Goal: Task Accomplishment & Management: Manage account settings

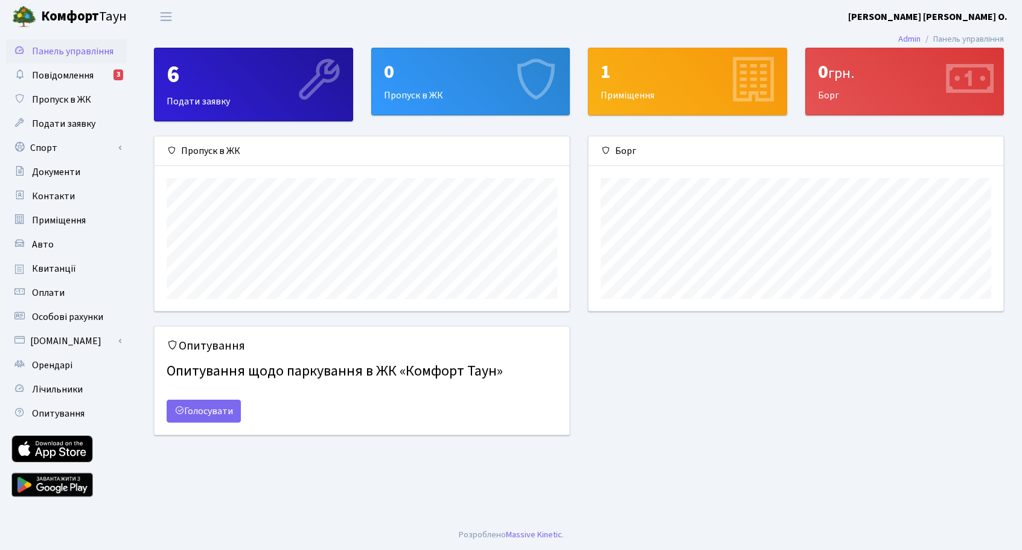
scroll to position [174, 415]
click at [71, 75] on span "Повідомлення" at bounding box center [63, 75] width 62 height 13
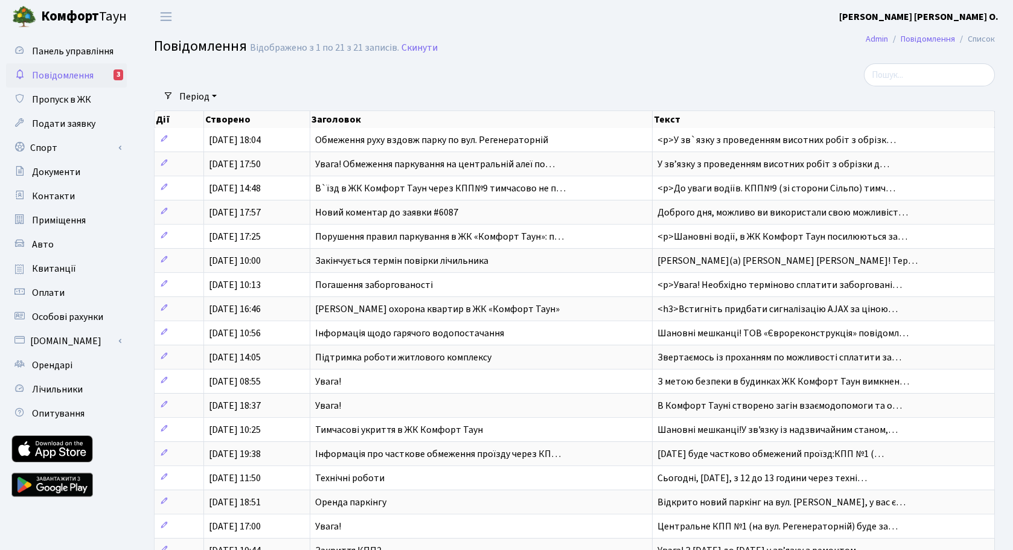
click at [216, 95] on link "Період" at bounding box center [197, 96] width 47 height 21
click at [293, 68] on div at bounding box center [431, 74] width 573 height 23
click at [217, 98] on link "Період" at bounding box center [197, 96] width 47 height 21
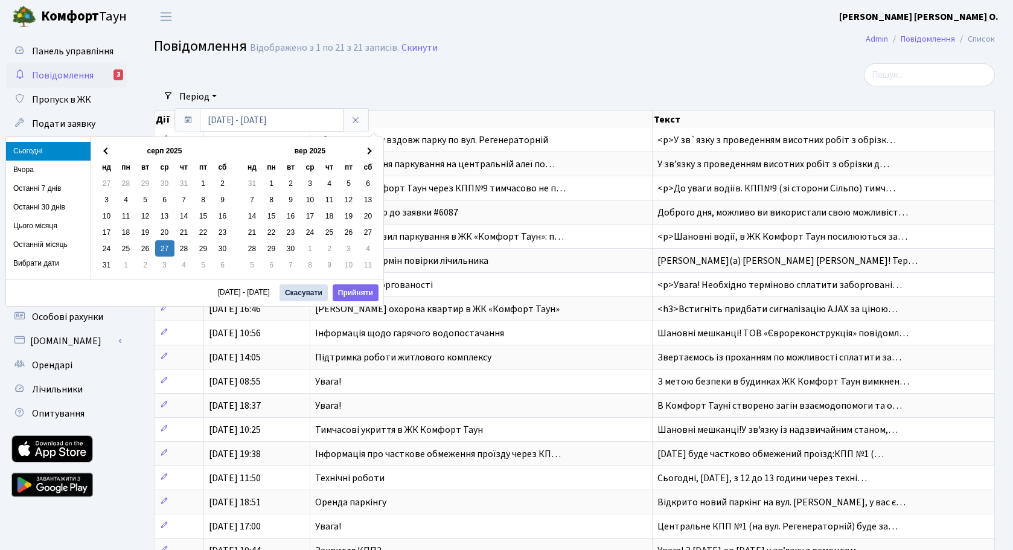
click at [273, 85] on div at bounding box center [431, 74] width 573 height 23
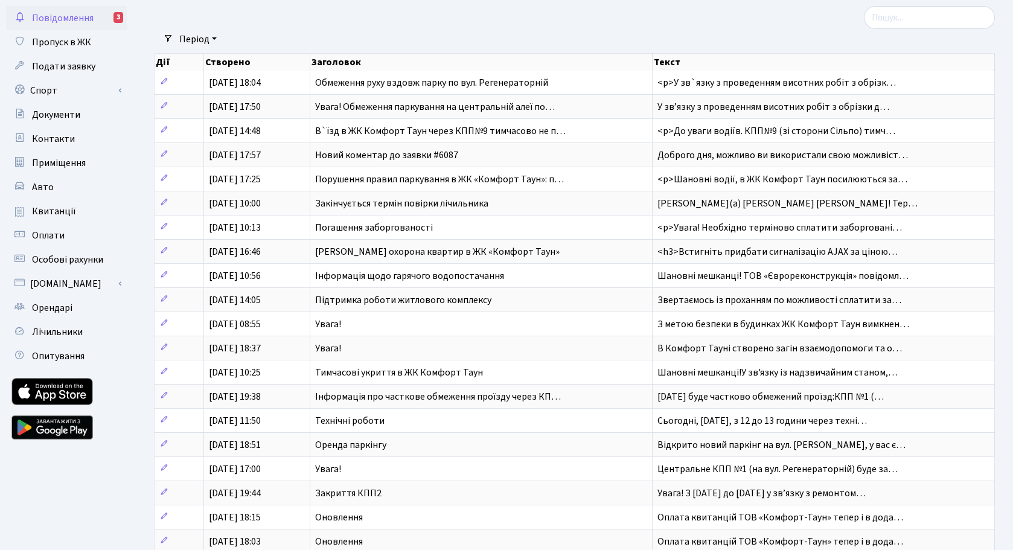
scroll to position [167, 0]
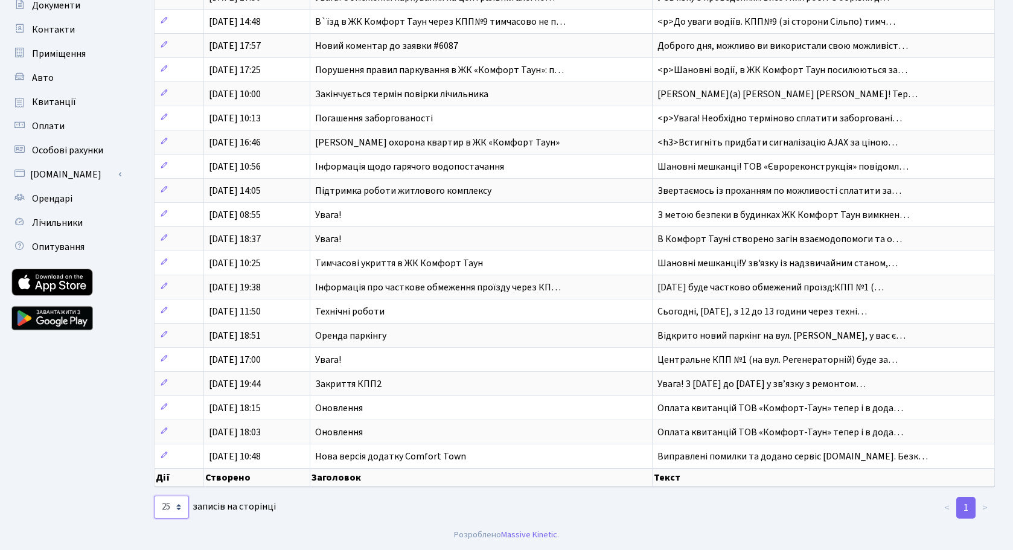
click at [154, 496] on select "10 25 50 100 250 500 1,000" at bounding box center [171, 507] width 35 height 23
select select "100"
click option "100" at bounding box center [0, 0] width 0 height 0
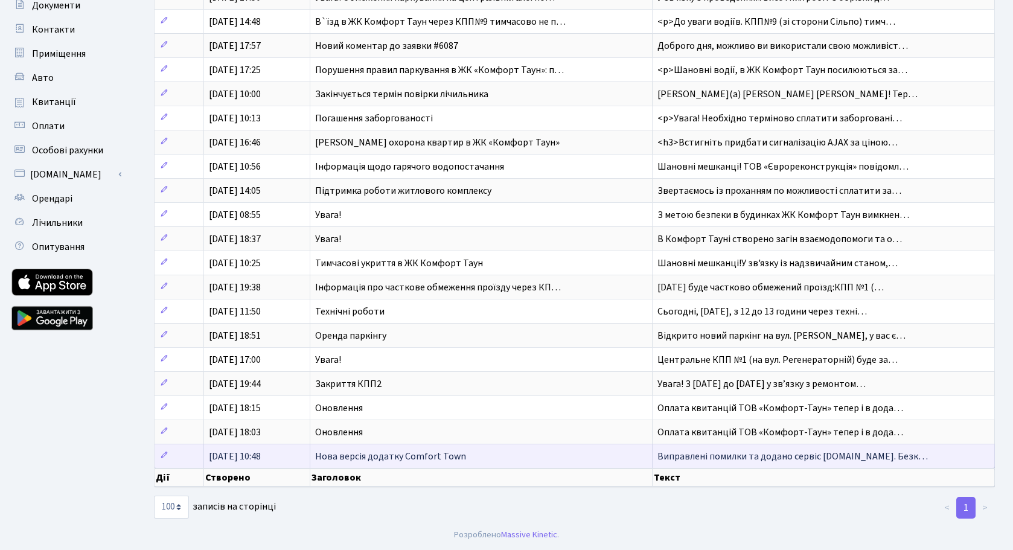
click at [284, 455] on td "[DATE] 10:48" at bounding box center [257, 456] width 106 height 24
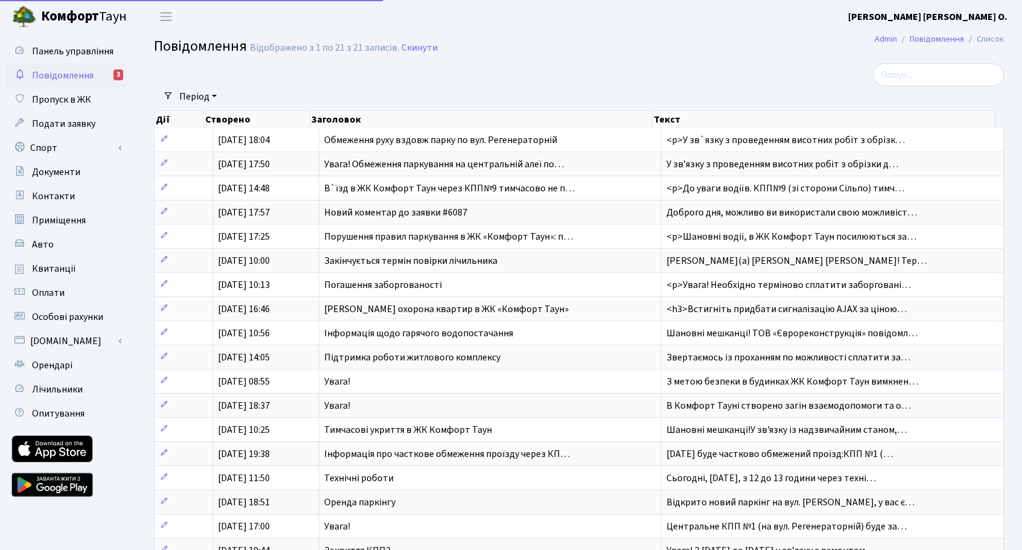
select select "100"
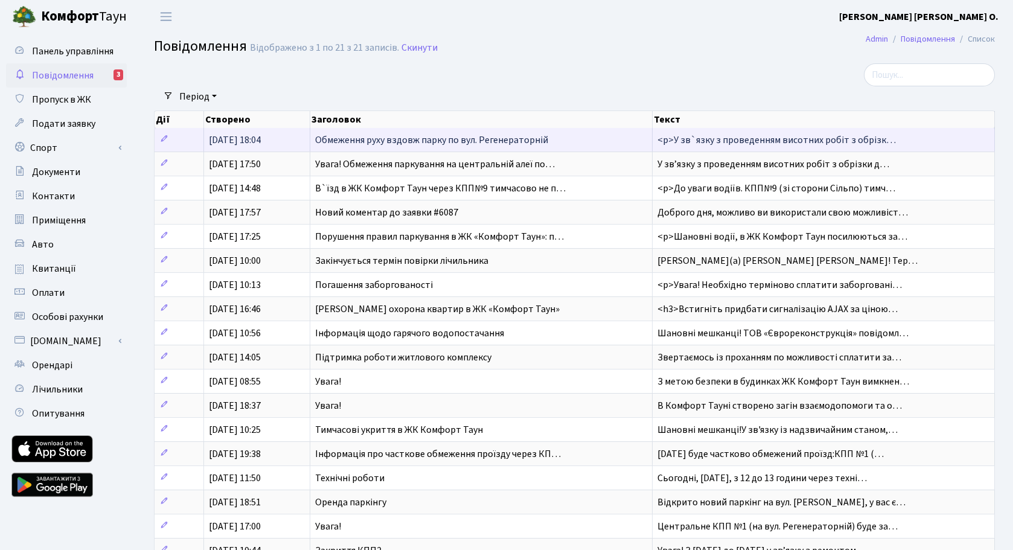
click at [261, 139] on span "[DATE] 18:04" at bounding box center [235, 139] width 52 height 13
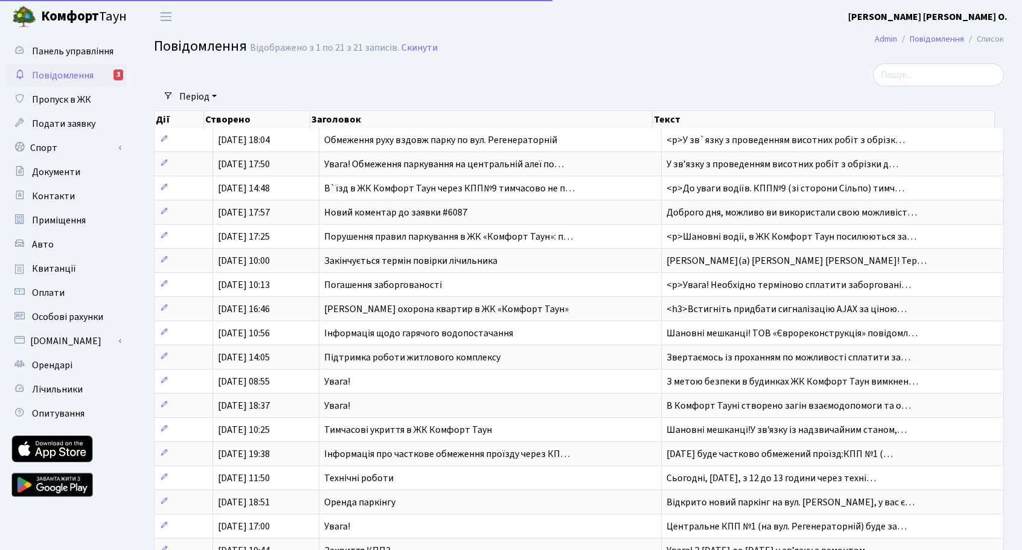
select select "100"
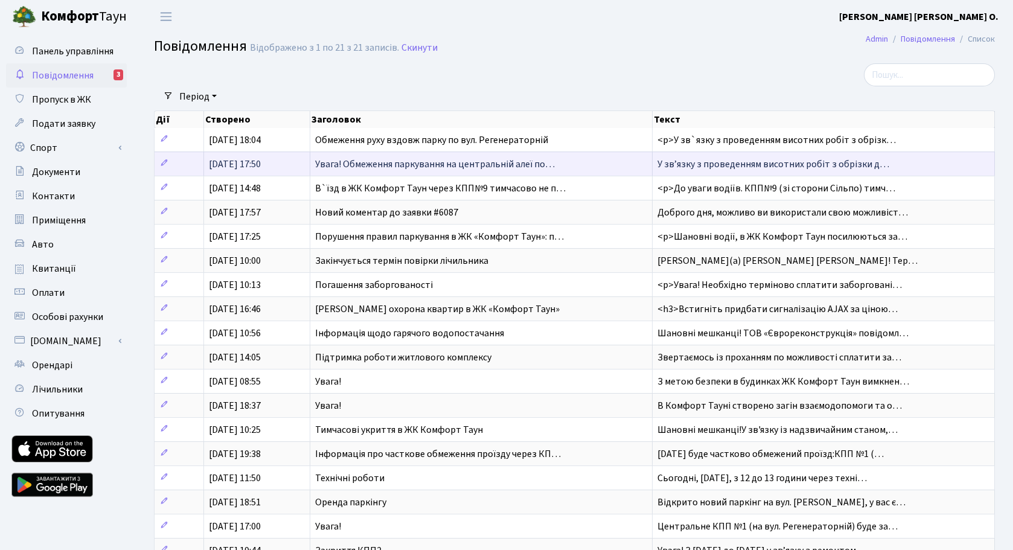
click at [235, 159] on span "[DATE] 17:50" at bounding box center [235, 164] width 52 height 13
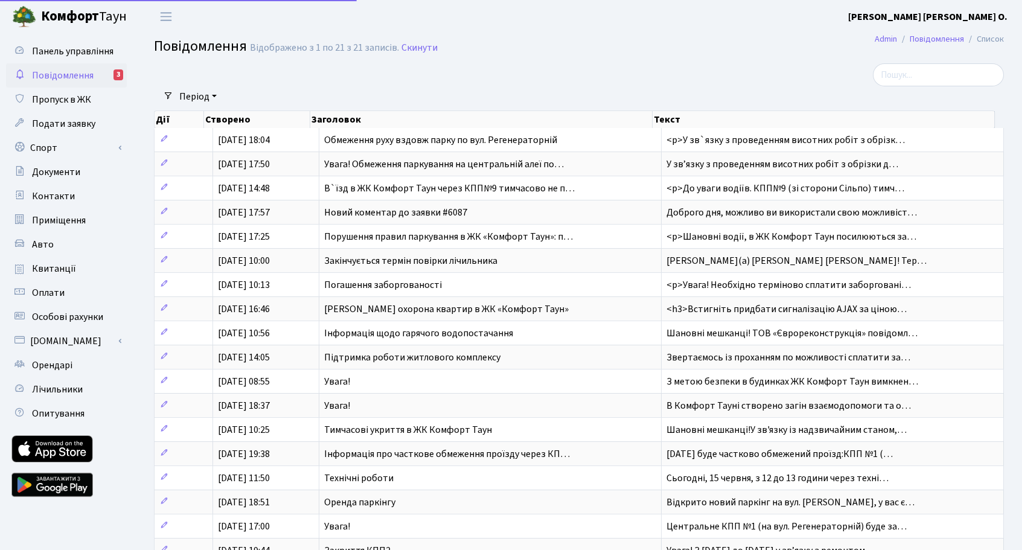
select select "100"
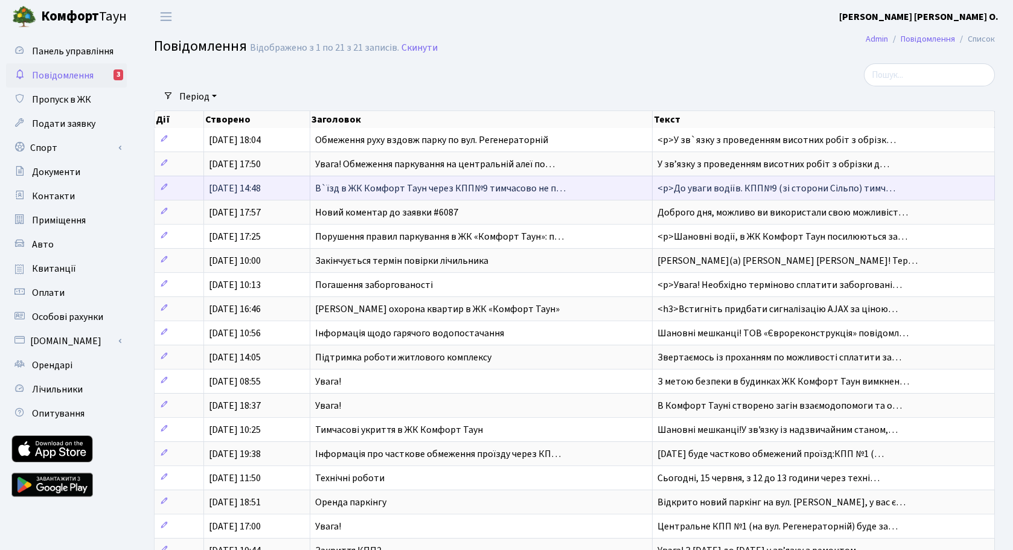
click at [238, 184] on span "24.07.2025, 14:48" at bounding box center [235, 188] width 52 height 13
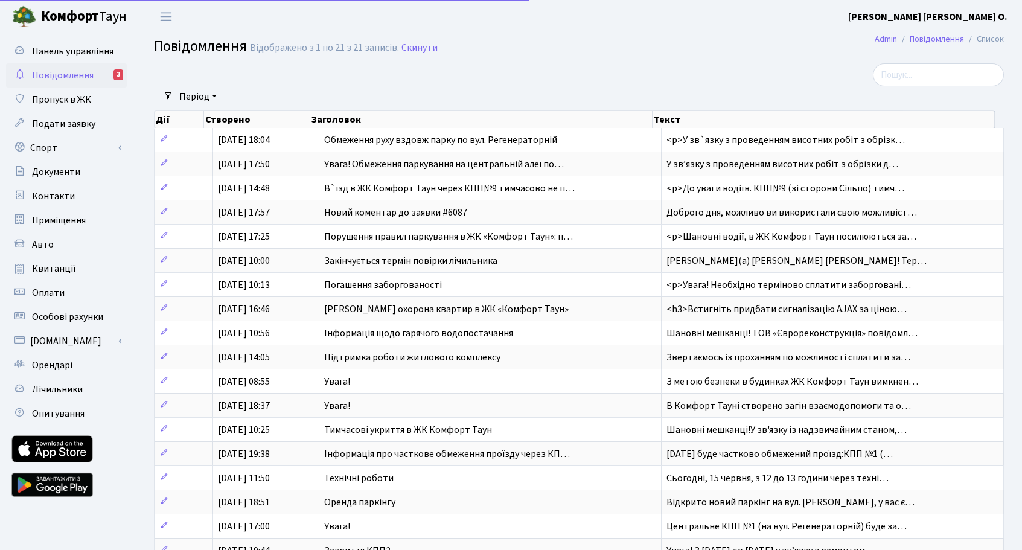
select select "100"
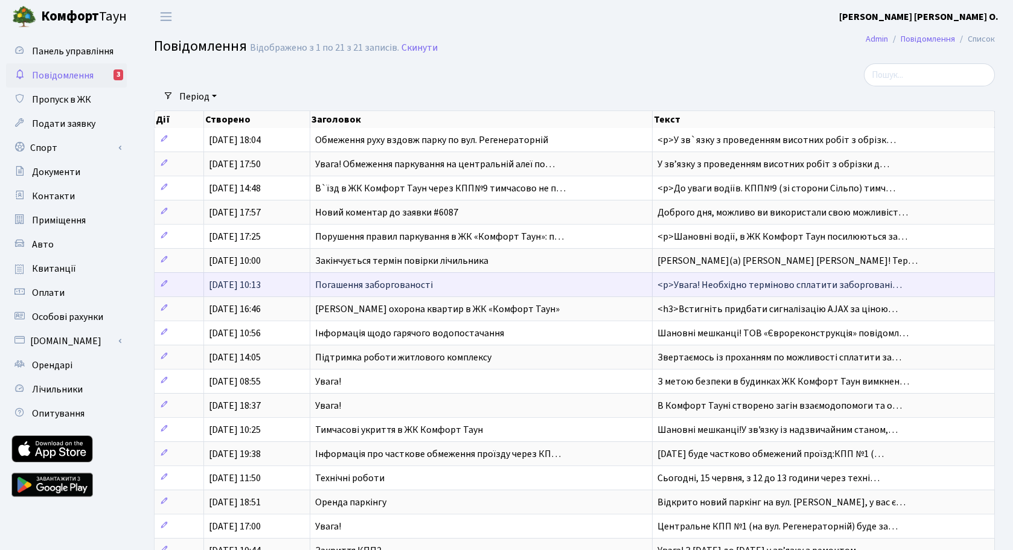
click at [333, 289] on span "Погашення заборгованості" at bounding box center [374, 284] width 118 height 13
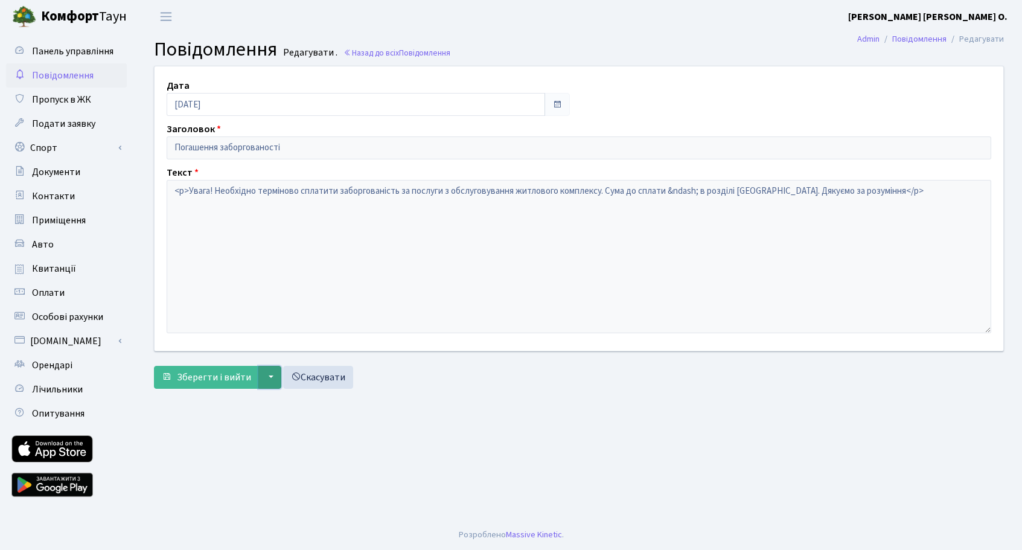
click at [272, 380] on button "▼" at bounding box center [269, 377] width 23 height 23
click at [234, 429] on main "Admin Повідомлення Редагувати Повідомлення Редагувати . Назад до всіх Повідомле…" at bounding box center [579, 276] width 886 height 487
click at [327, 377] on link "Скасувати" at bounding box center [318, 377] width 70 height 23
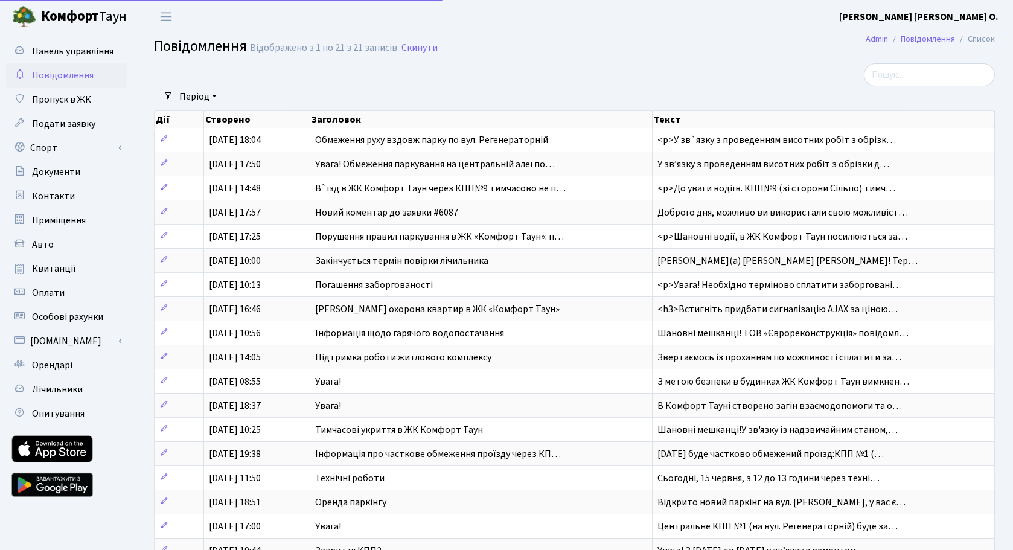
select select "100"
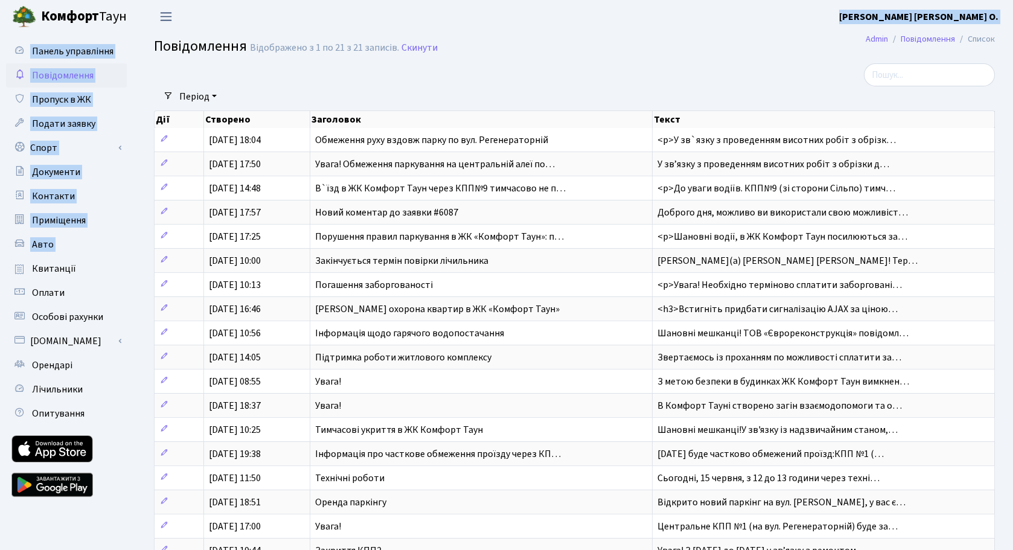
drag, startPoint x: 456, startPoint y: 70, endPoint x: 175, endPoint y: 22, distance: 285.4
click at [175, 33] on div "Панель управління Повідомлення Пропуск в ЖК Подати заявку Спорт Бронювання Скар…" at bounding box center [506, 359] width 1013 height 653
click at [554, 48] on h2 "Повідомлення Відображено з 1 по 21 з 21 записів. Скинути" at bounding box center [574, 48] width 841 height 21
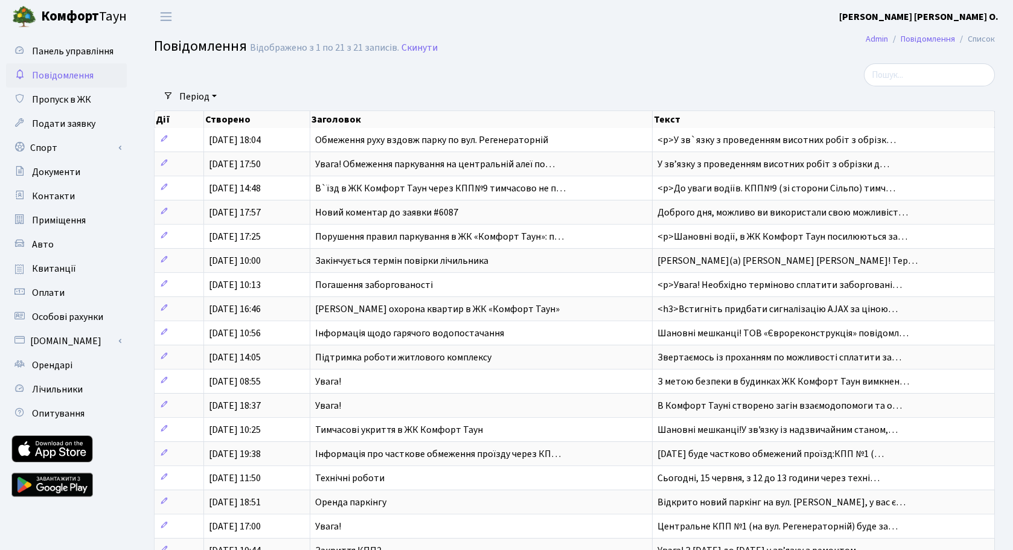
click at [969, 16] on b "[PERSON_NAME] [PERSON_NAME] О." at bounding box center [918, 16] width 159 height 13
click at [924, 66] on link "Вийти" at bounding box center [938, 66] width 120 height 19
